Goal: Information Seeking & Learning: Learn about a topic

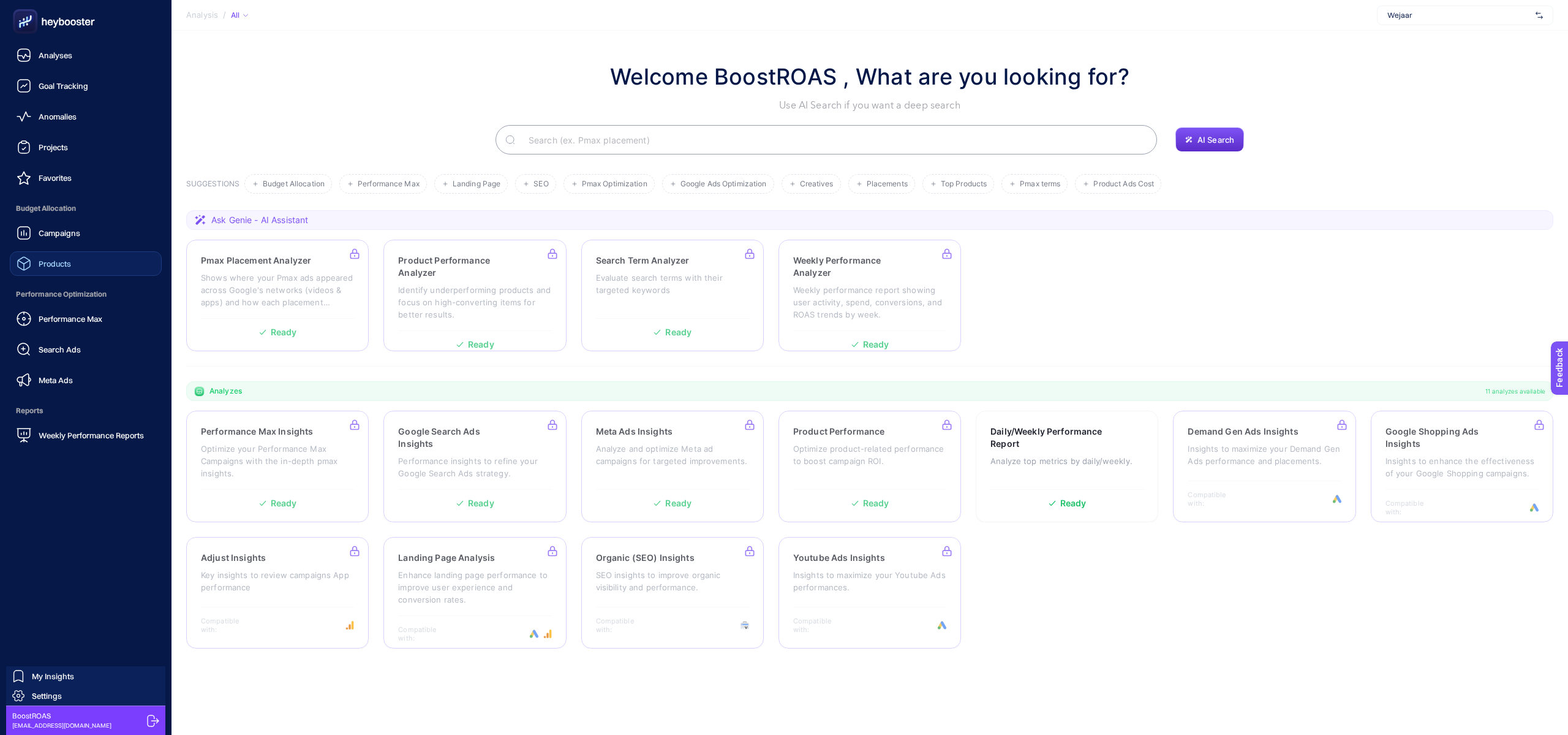
click at [57, 256] on div "Products" at bounding box center [43, 263] width 54 height 15
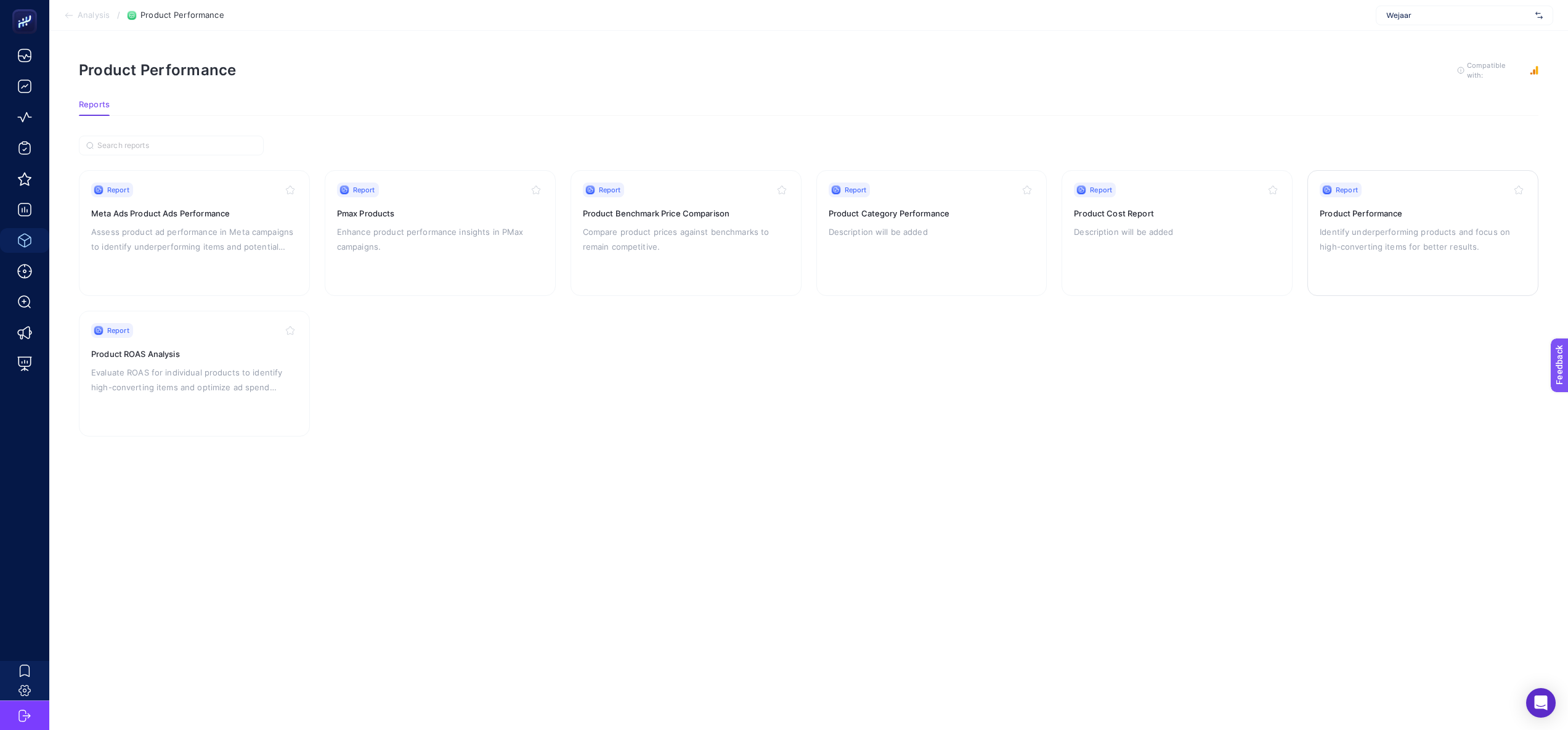
click at [1320, 224] on p "Identify underperforming products and focus on high-converting items for better…" at bounding box center [1423, 239] width 206 height 30
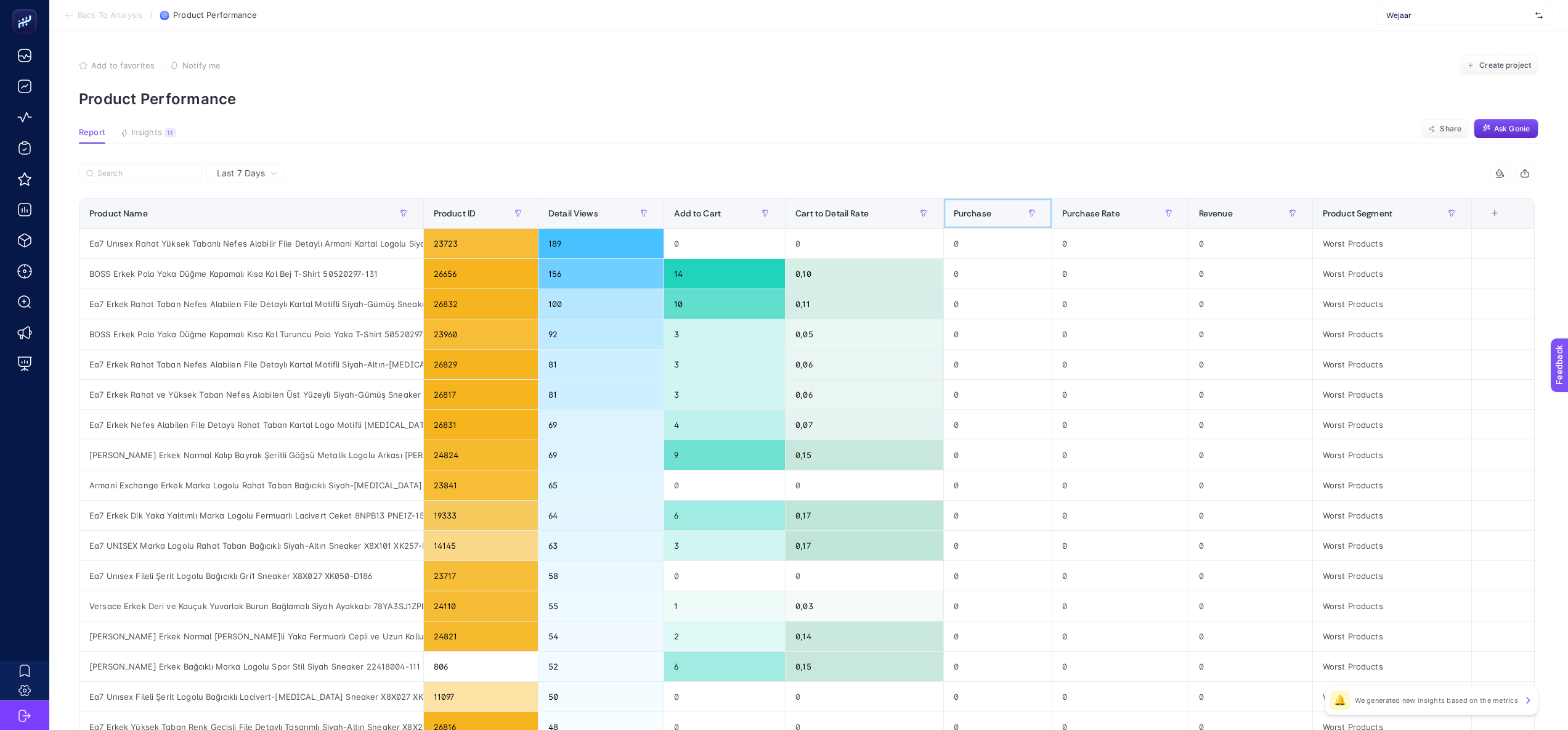
click at [1001, 210] on div "Purchase" at bounding box center [998, 213] width 88 height 19
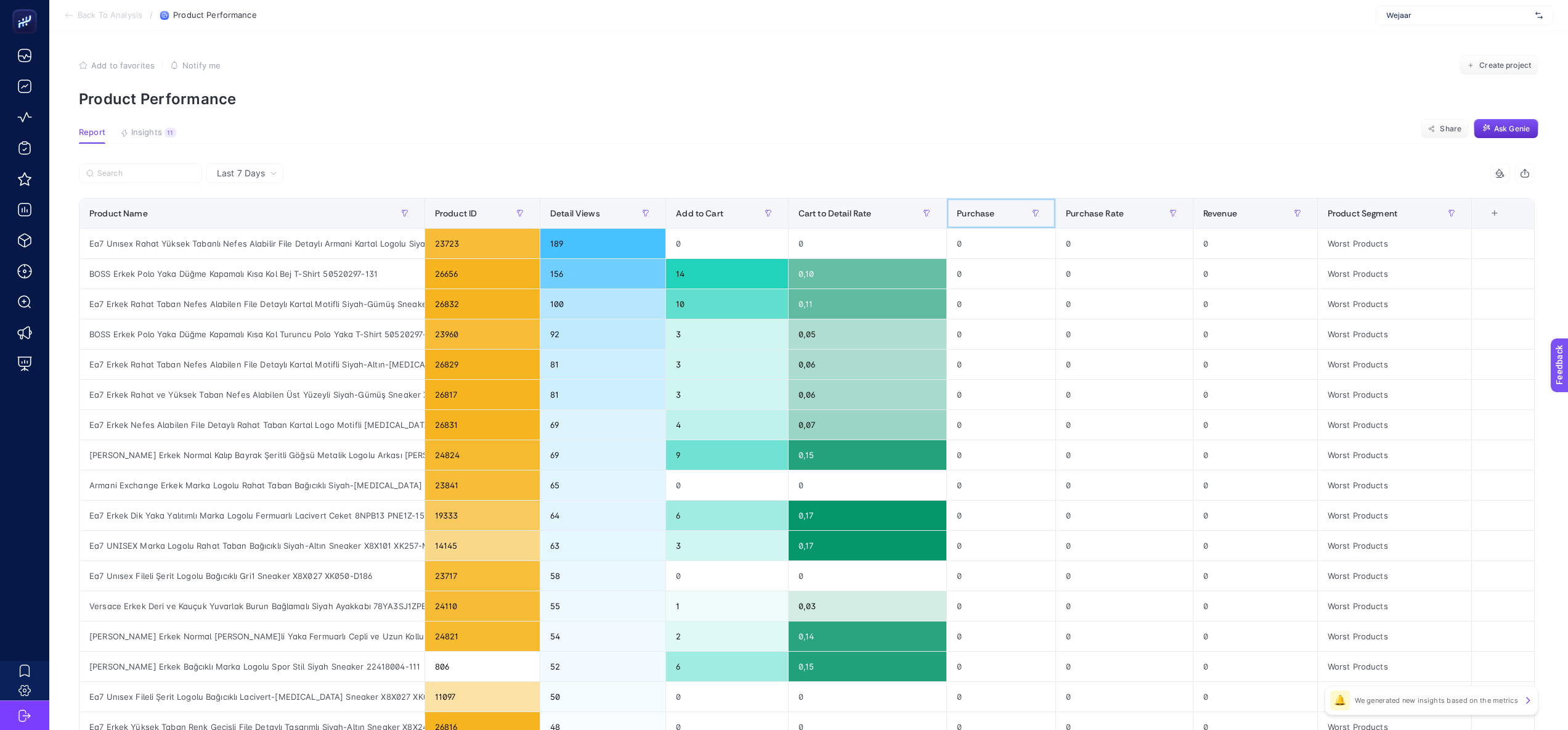
click at [1001, 210] on div "Purchase" at bounding box center [1002, 213] width 89 height 19
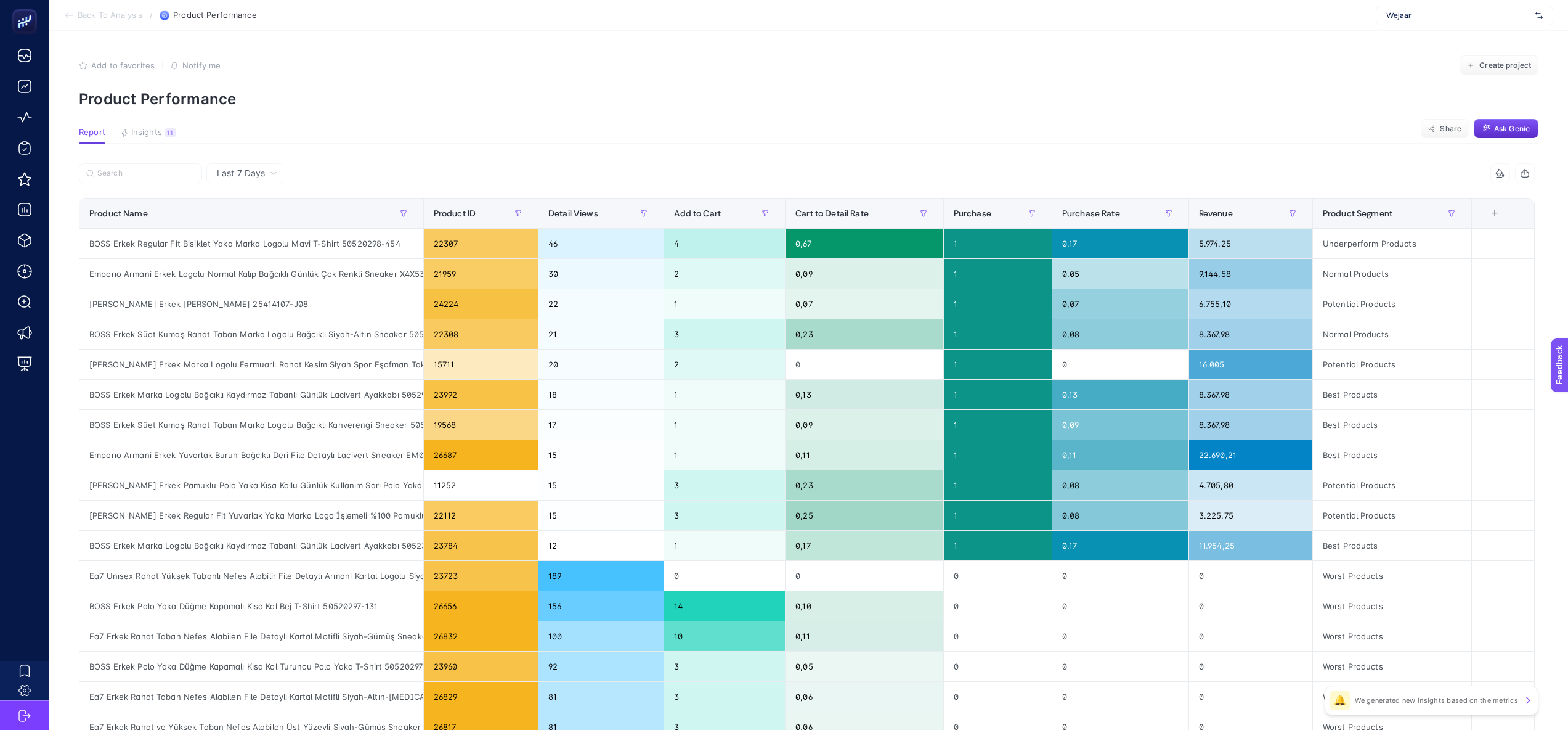
click at [223, 170] on span "Last 7 Days" at bounding box center [241, 173] width 48 height 12
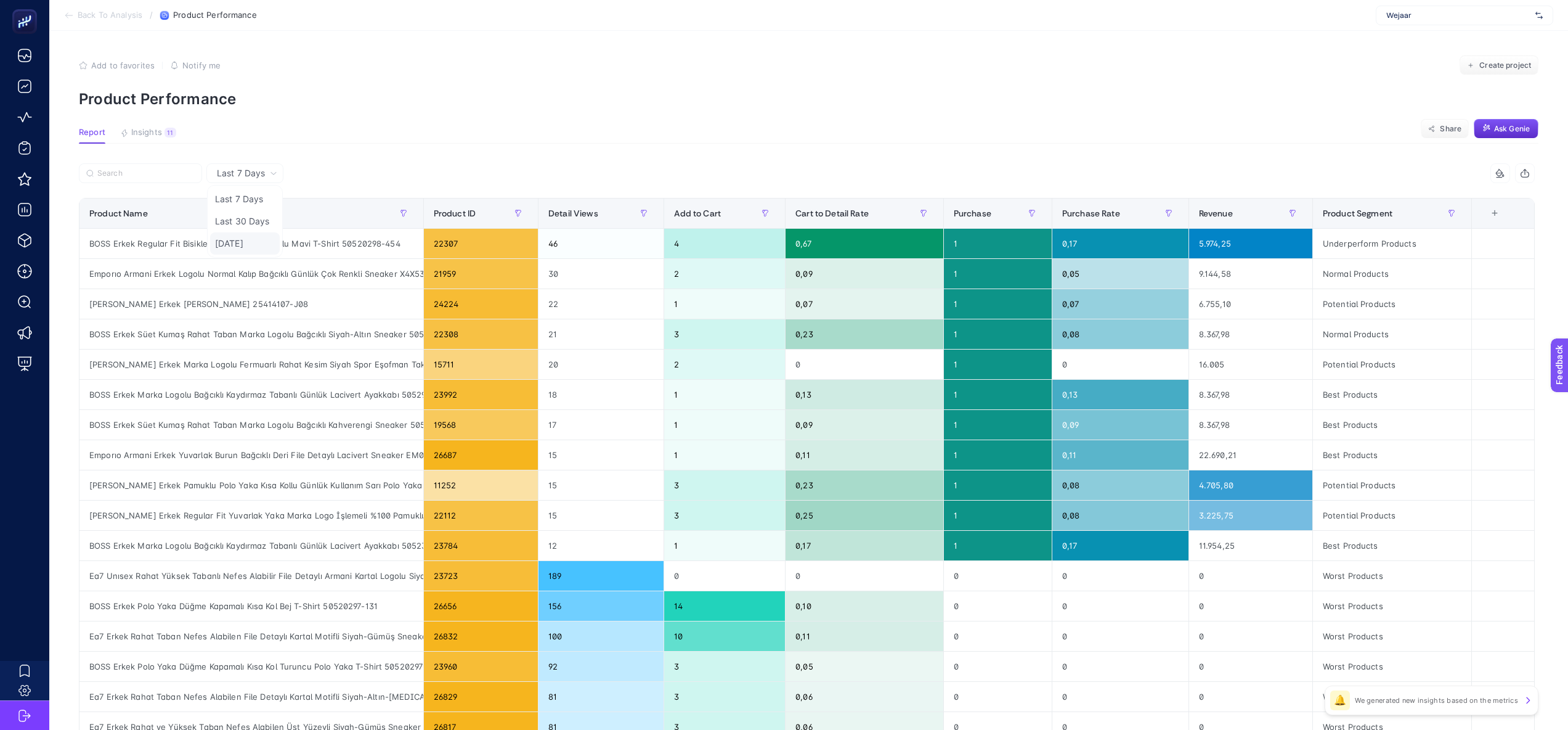
click at [266, 243] on li "[DATE]" at bounding box center [245, 243] width 69 height 22
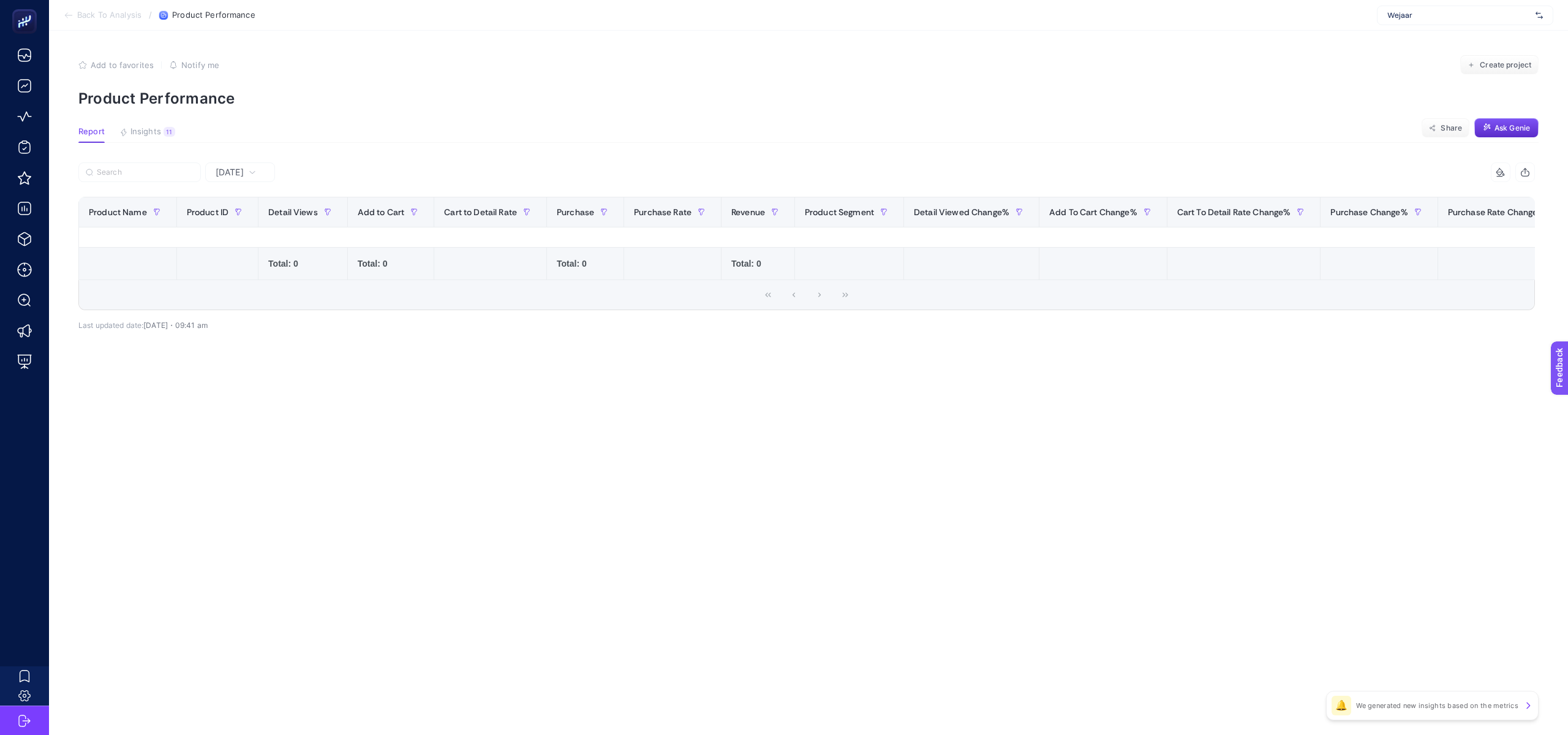
click at [244, 173] on span "[DATE]" at bounding box center [229, 172] width 28 height 12
click at [238, 224] on li "Last 30 Days" at bounding box center [240, 226] width 63 height 34
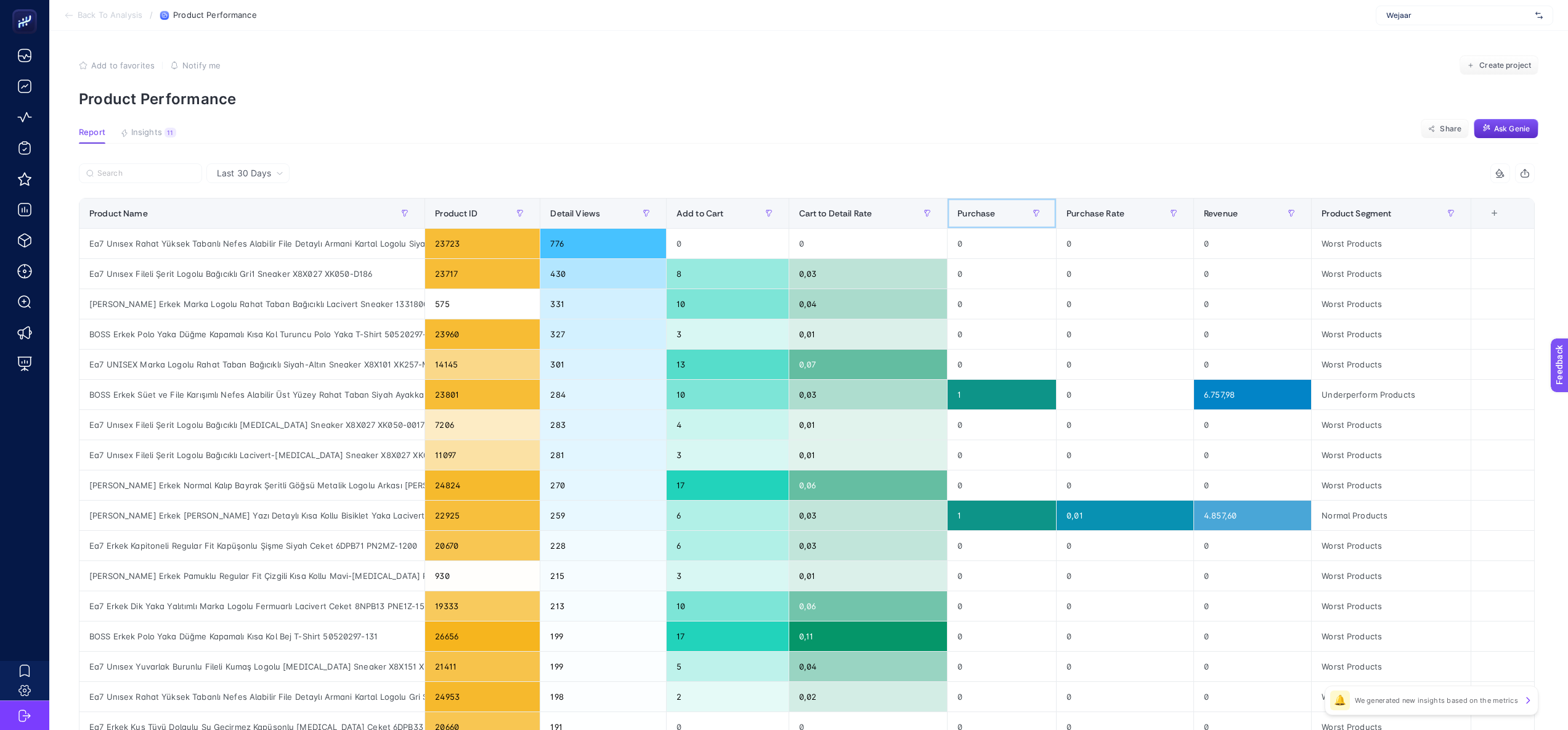
click at [995, 217] on span "Purchase" at bounding box center [976, 213] width 37 height 10
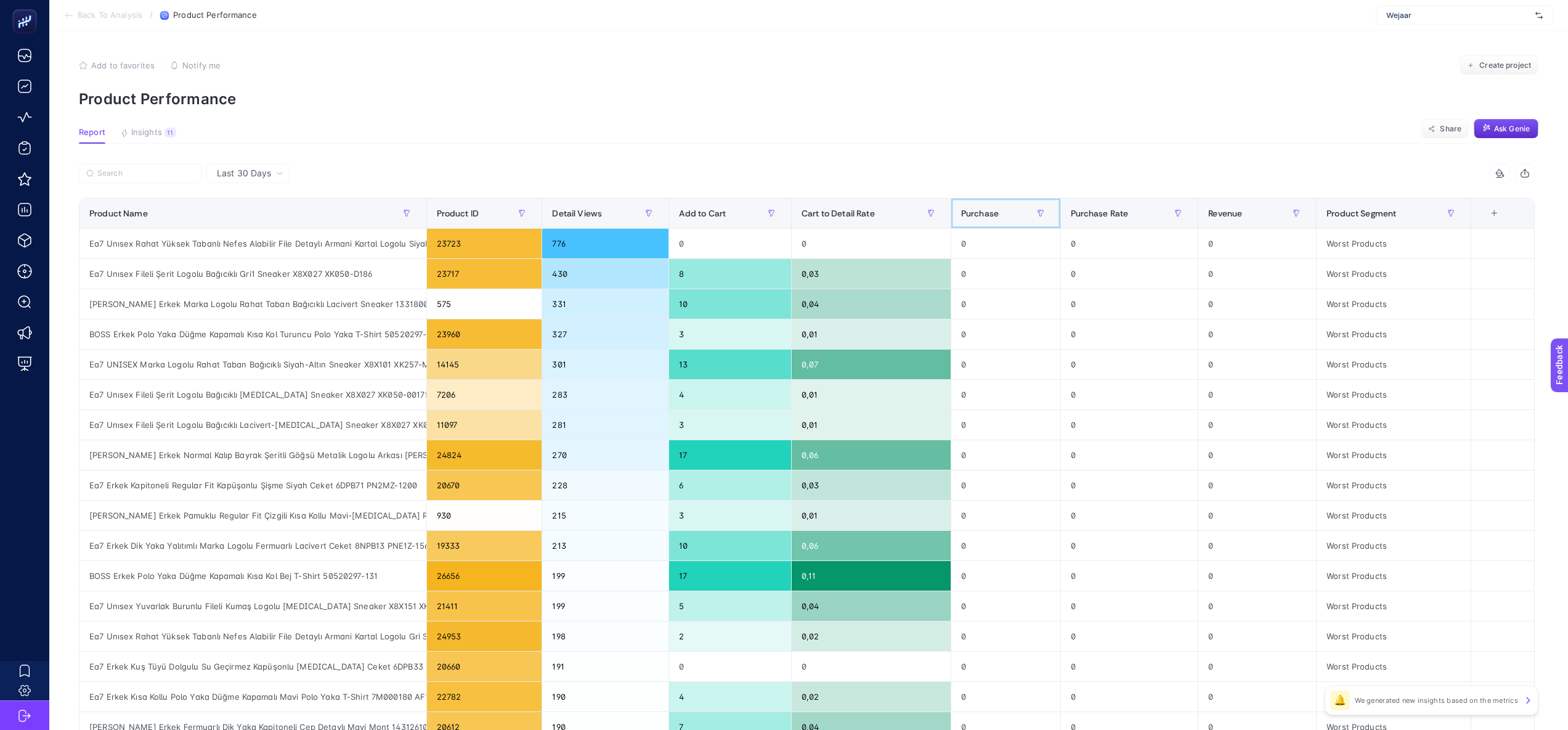
click at [999, 217] on span "Purchase" at bounding box center [980, 213] width 37 height 10
